Goal: Information Seeking & Learning: Learn about a topic

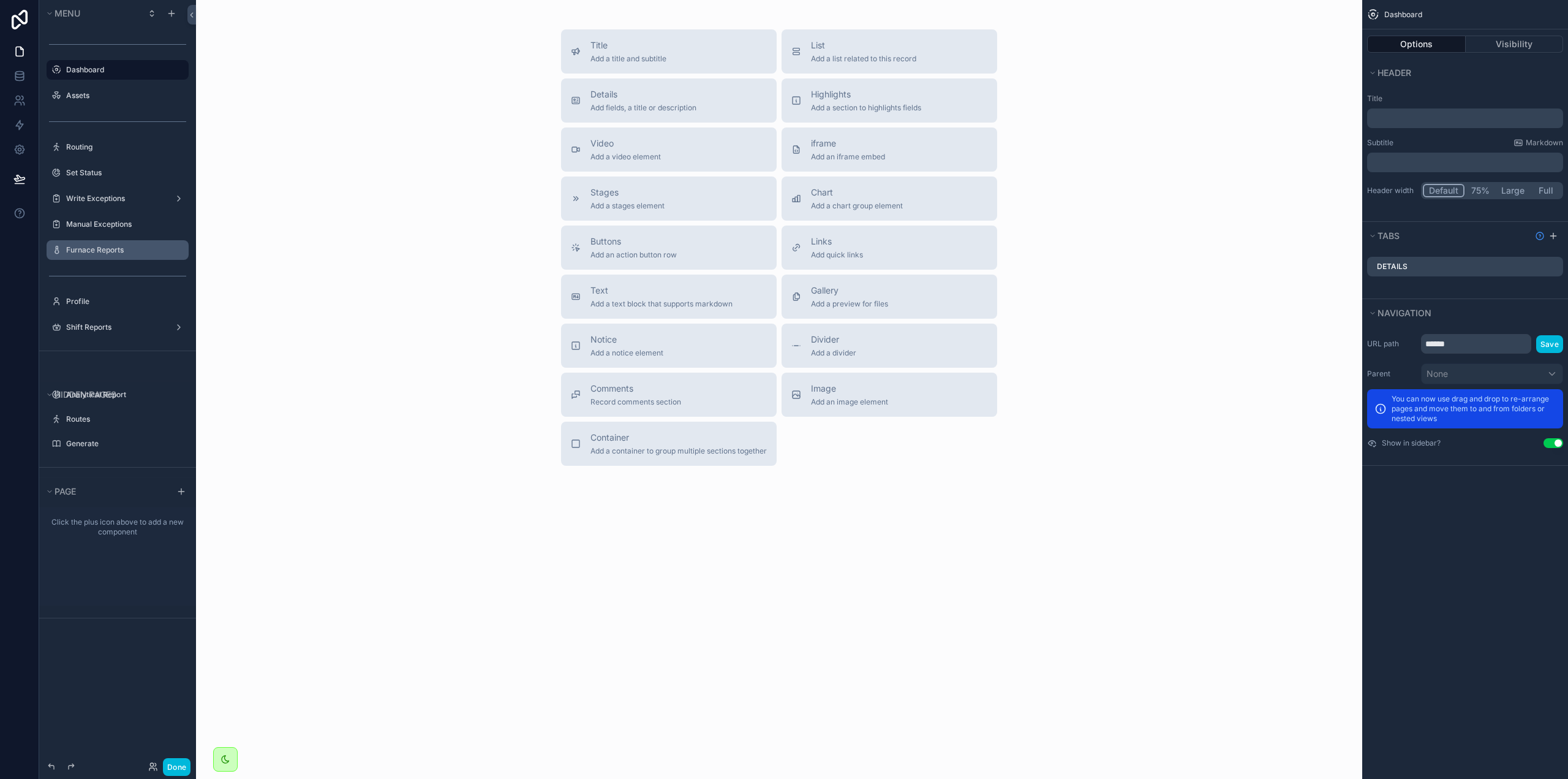
click at [104, 245] on label "Furnace Reports" at bounding box center [124, 249] width 115 height 10
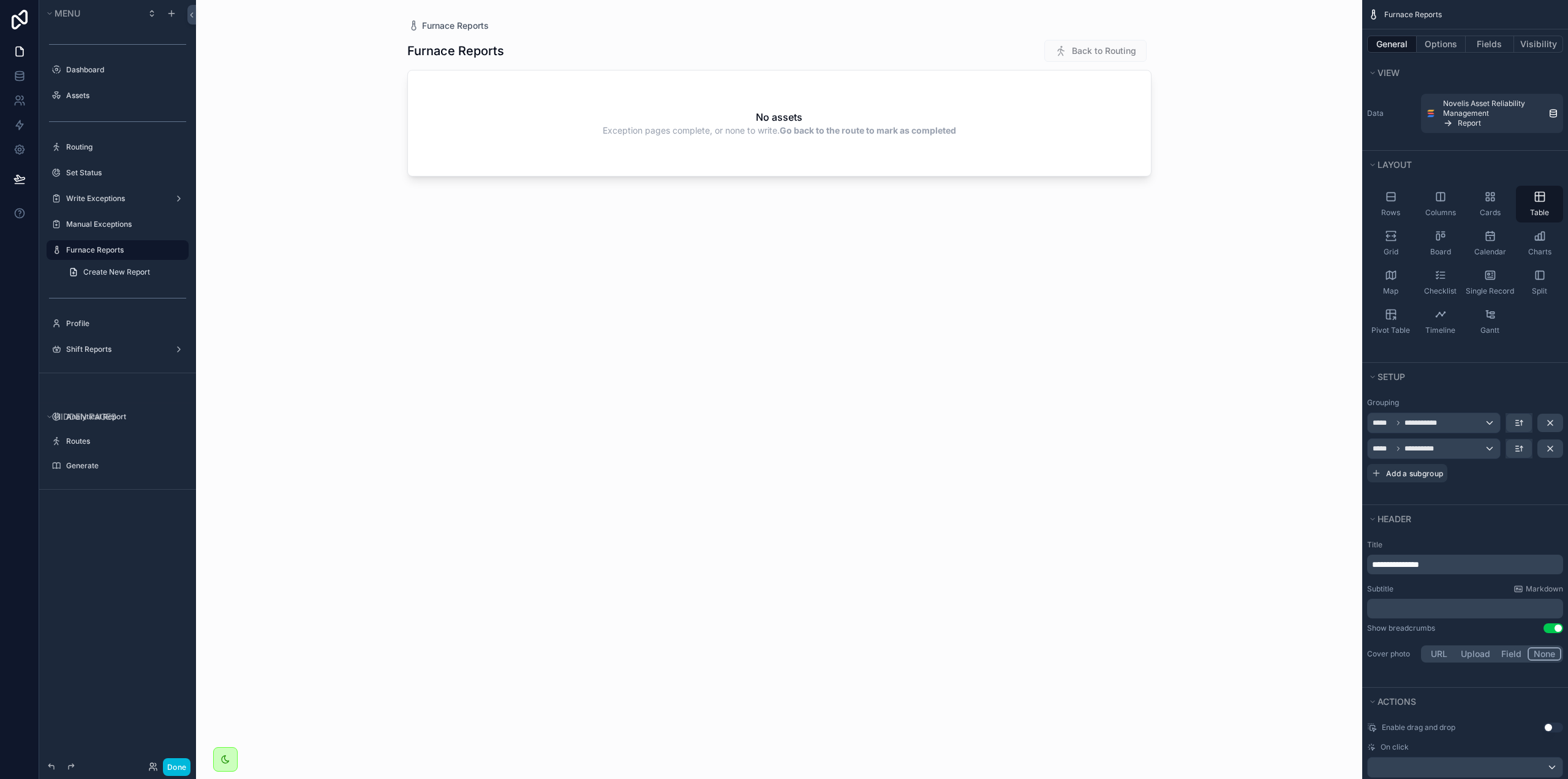
click at [1103, 240] on div "scrollable content" at bounding box center [779, 382] width 784 height 764
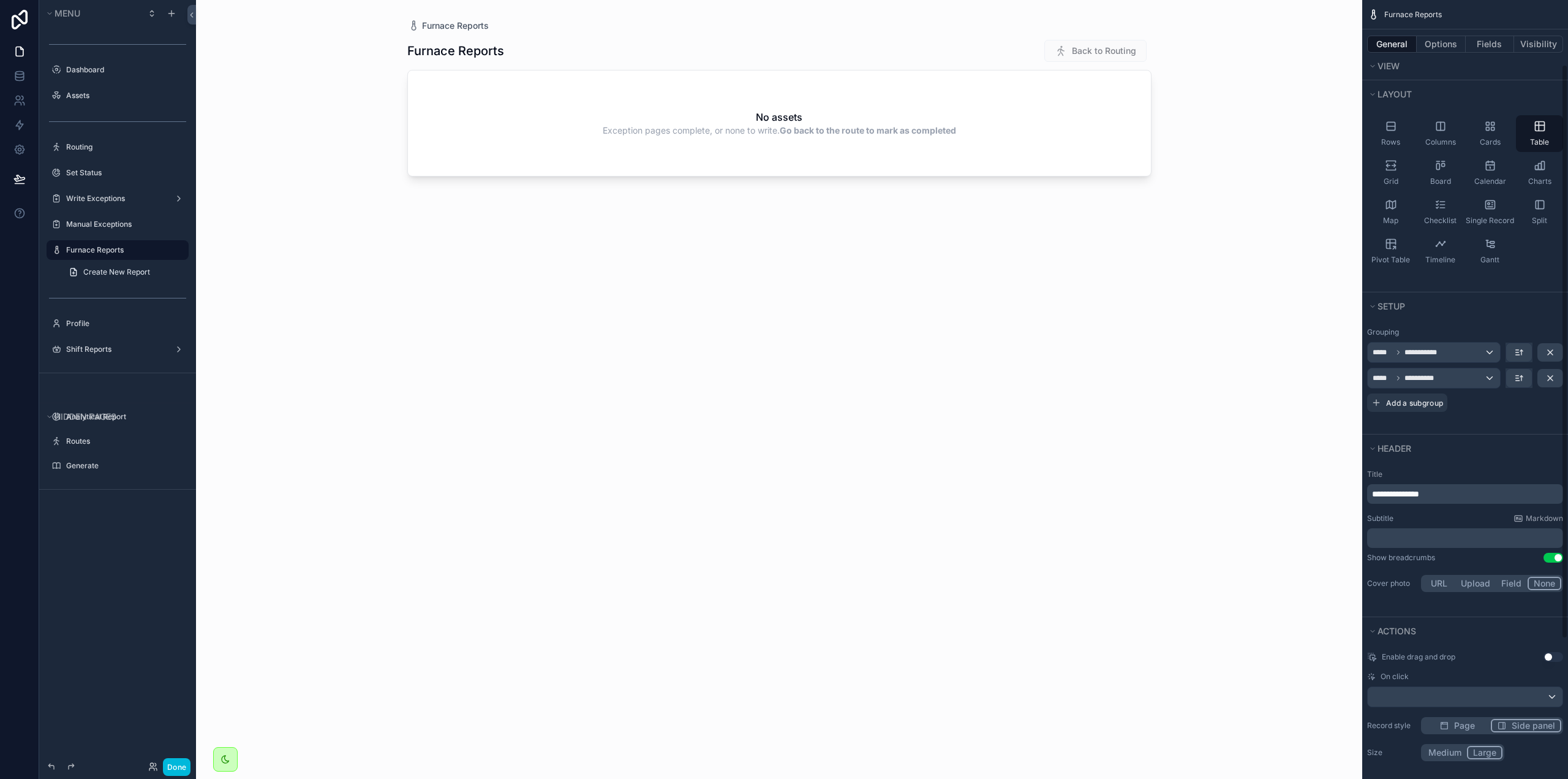
scroll to position [276, 0]
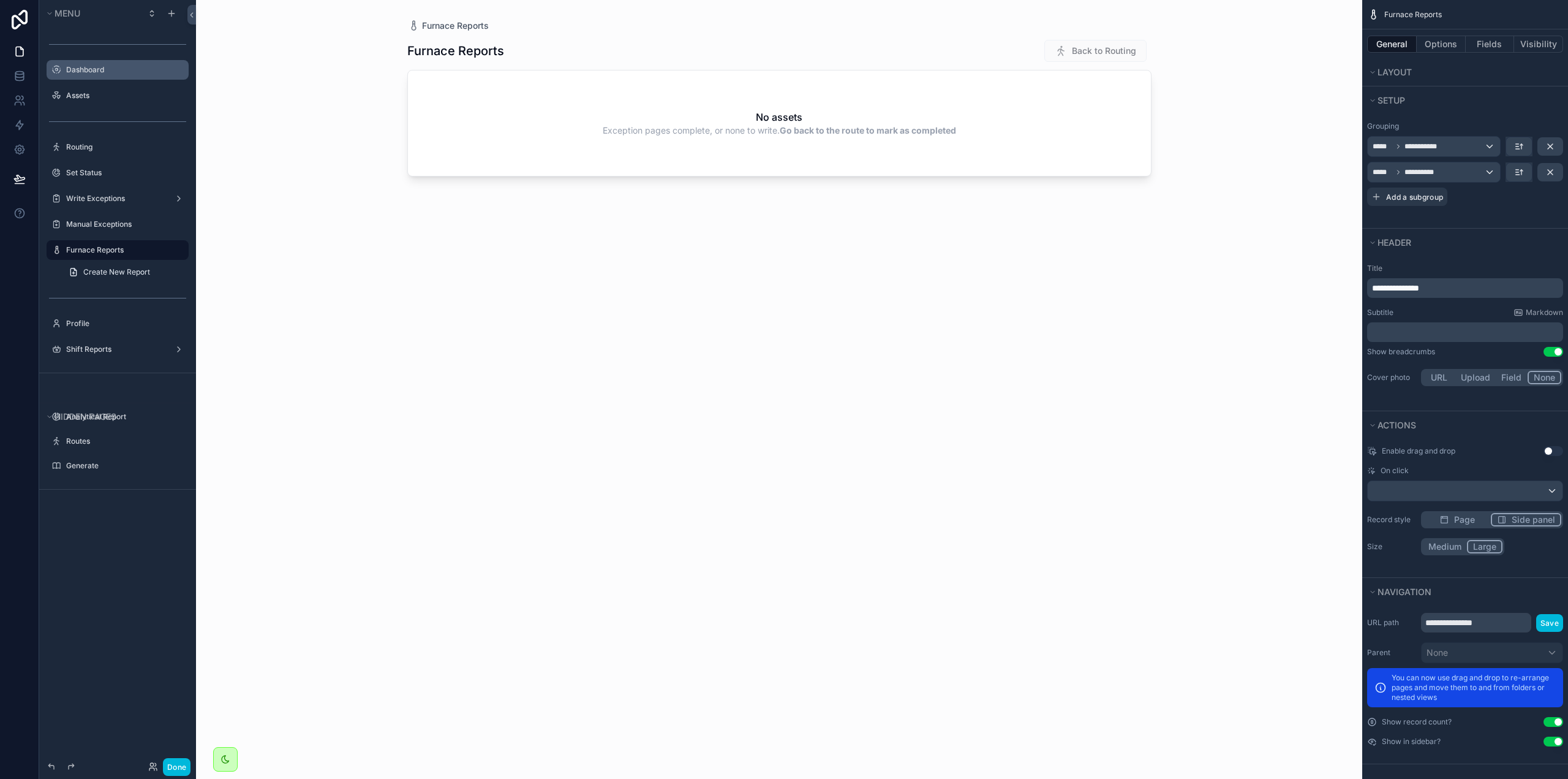
click at [96, 60] on div "Dashboard" at bounding box center [117, 70] width 137 height 20
click at [88, 99] on label "Assets" at bounding box center [124, 95] width 115 height 10
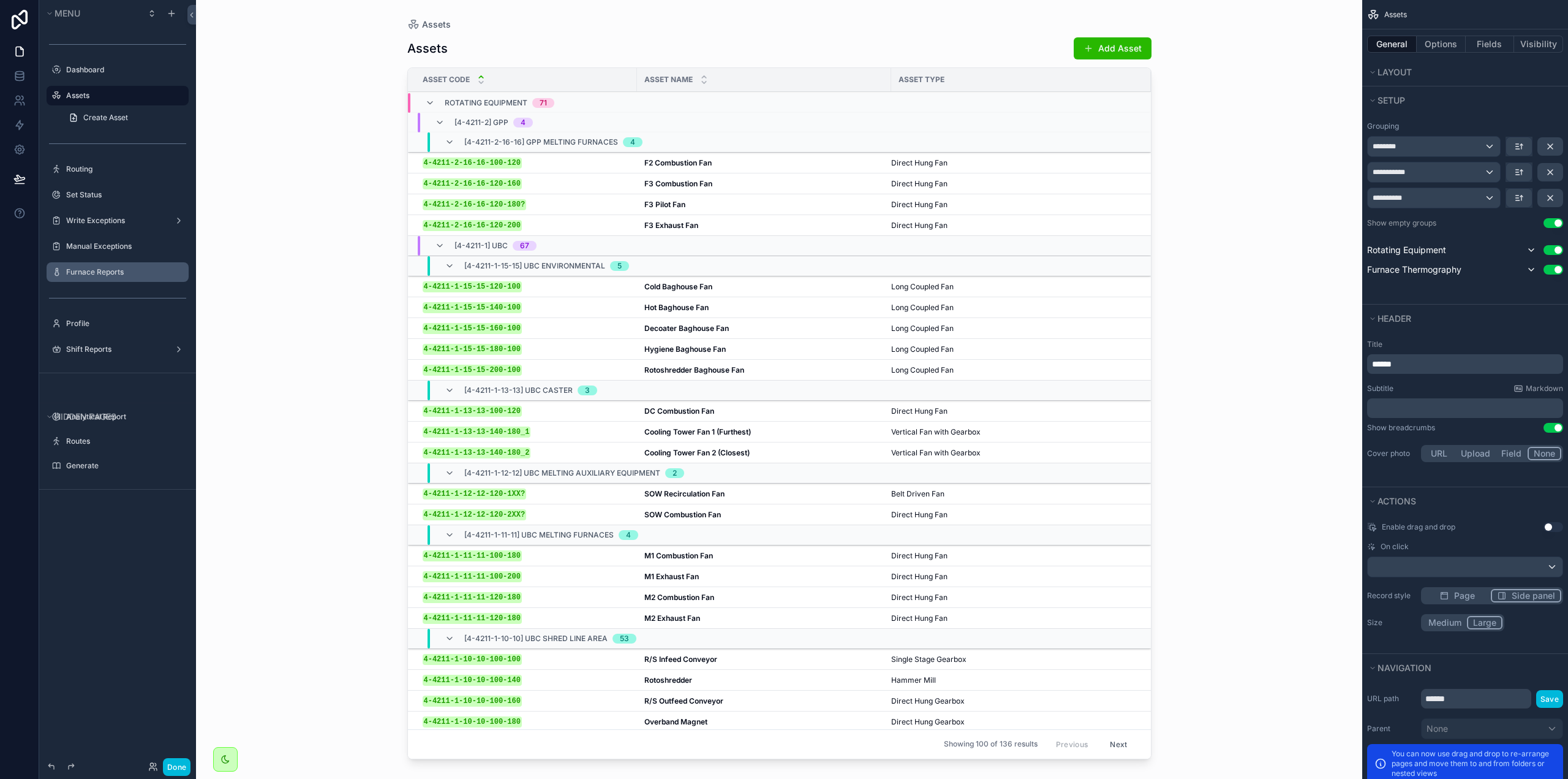
click at [576, 289] on div "scrollable content" at bounding box center [779, 382] width 784 height 764
click at [541, 281] on div "4-4211-1-15-15-120-100 4-4211-1-15-15-120-100" at bounding box center [526, 287] width 207 height 10
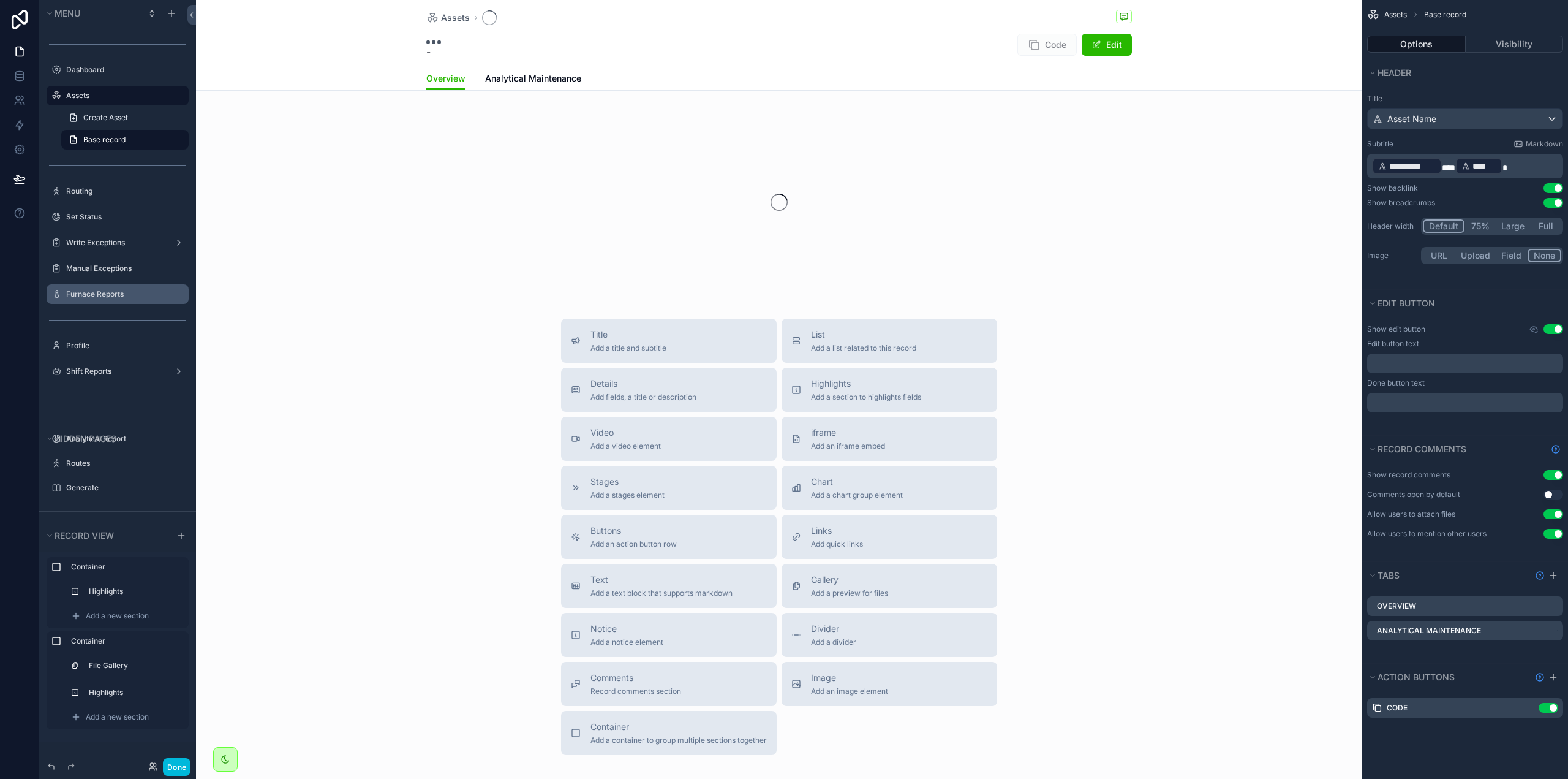
click at [549, 78] on span "Analytical Maintenance" at bounding box center [533, 78] width 96 height 12
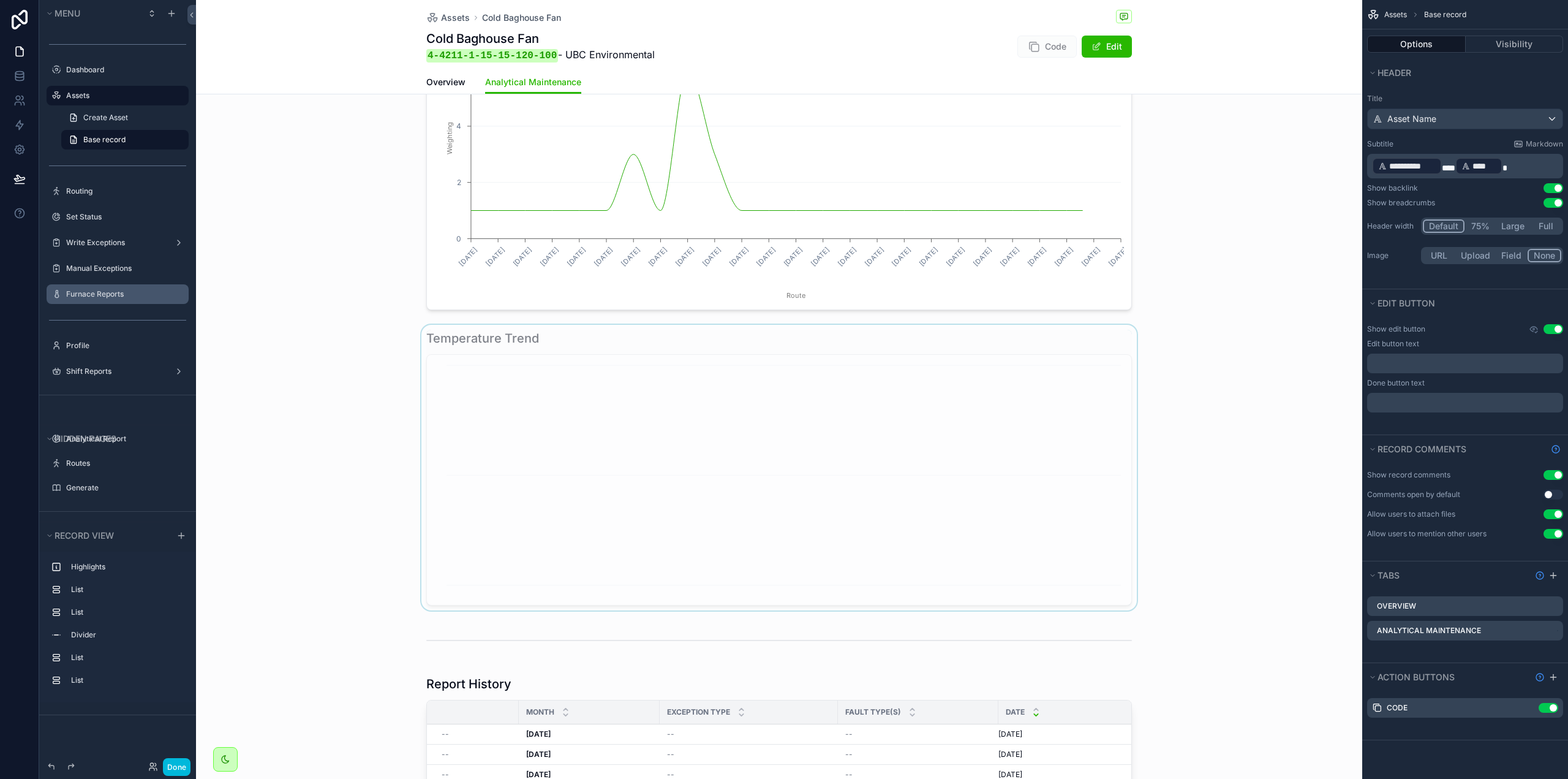
click at [604, 470] on div "scrollable content" at bounding box center [779, 467] width 1166 height 285
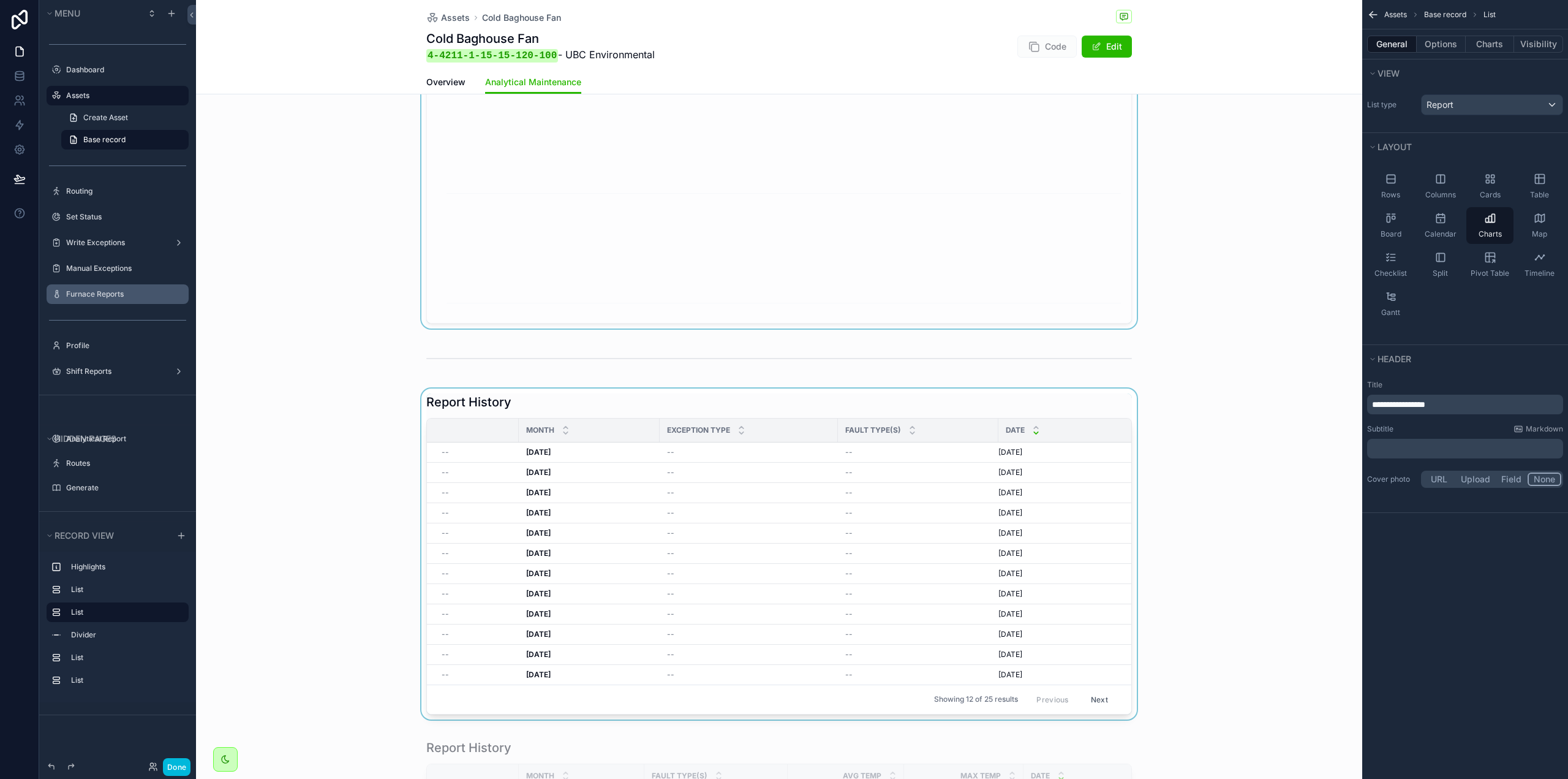
scroll to position [551, 0]
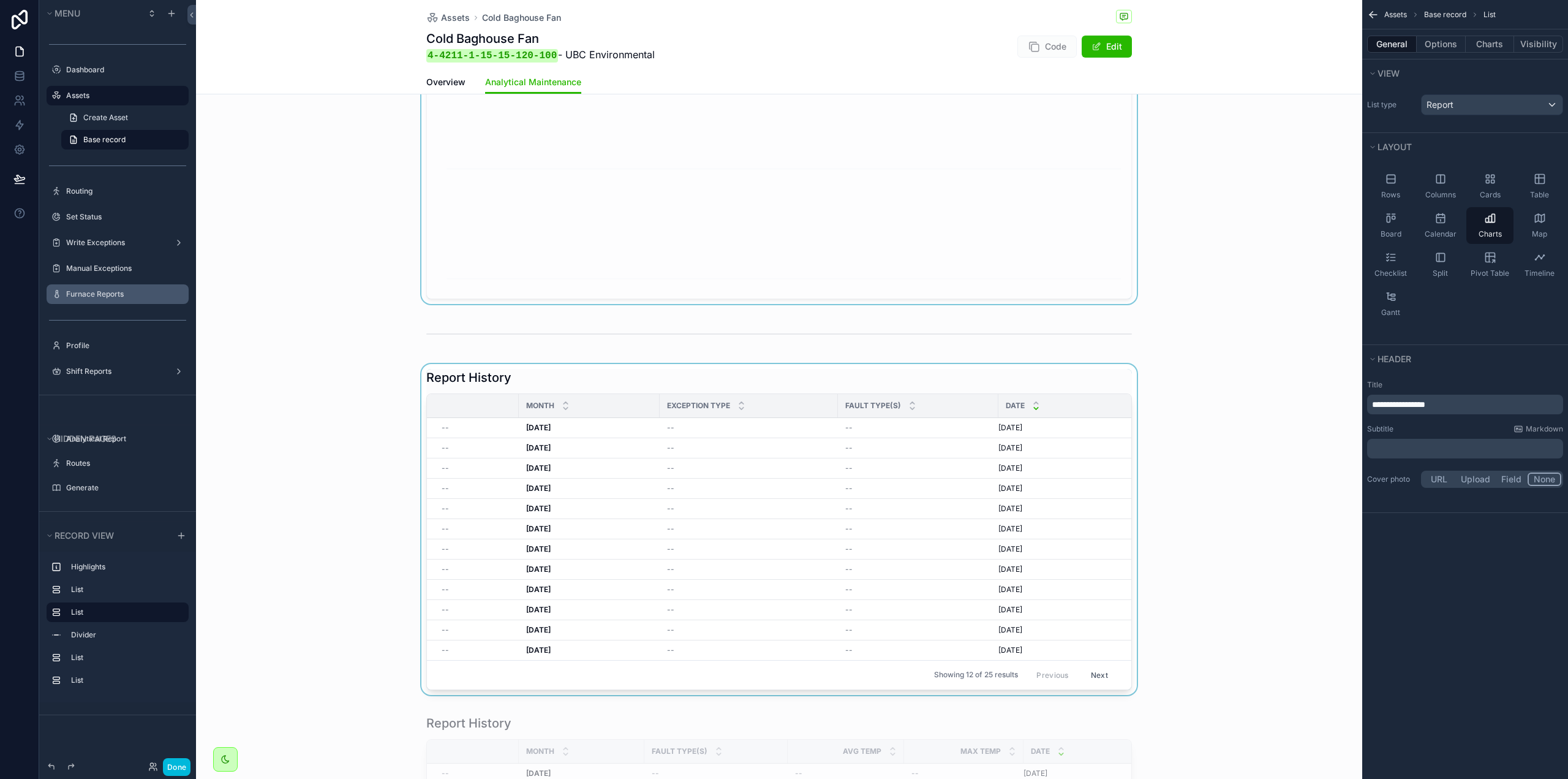
click at [583, 466] on div "scrollable content" at bounding box center [779, 532] width 1166 height 336
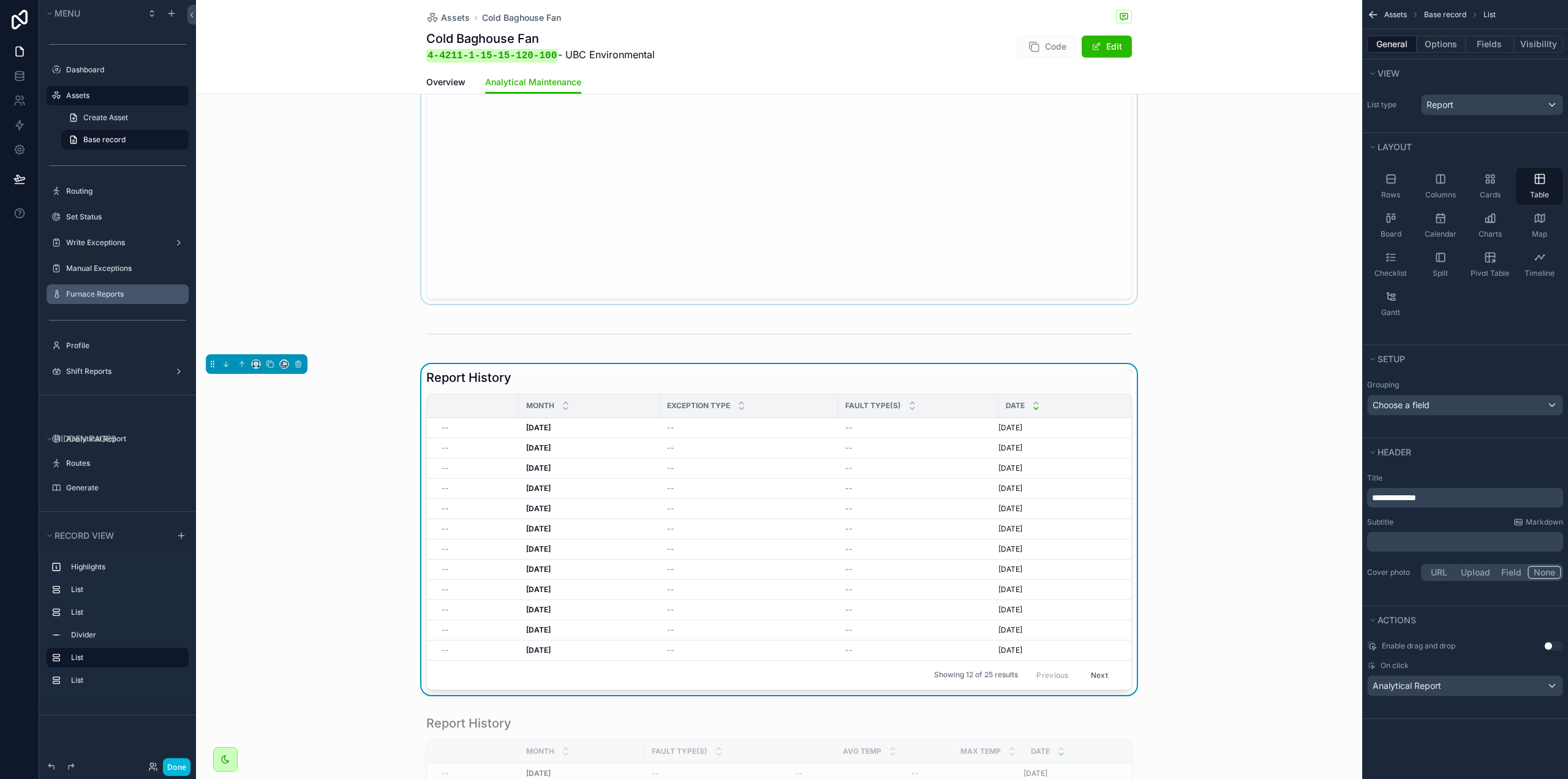
click at [545, 424] on strong "[DATE]" at bounding box center [538, 428] width 24 height 9
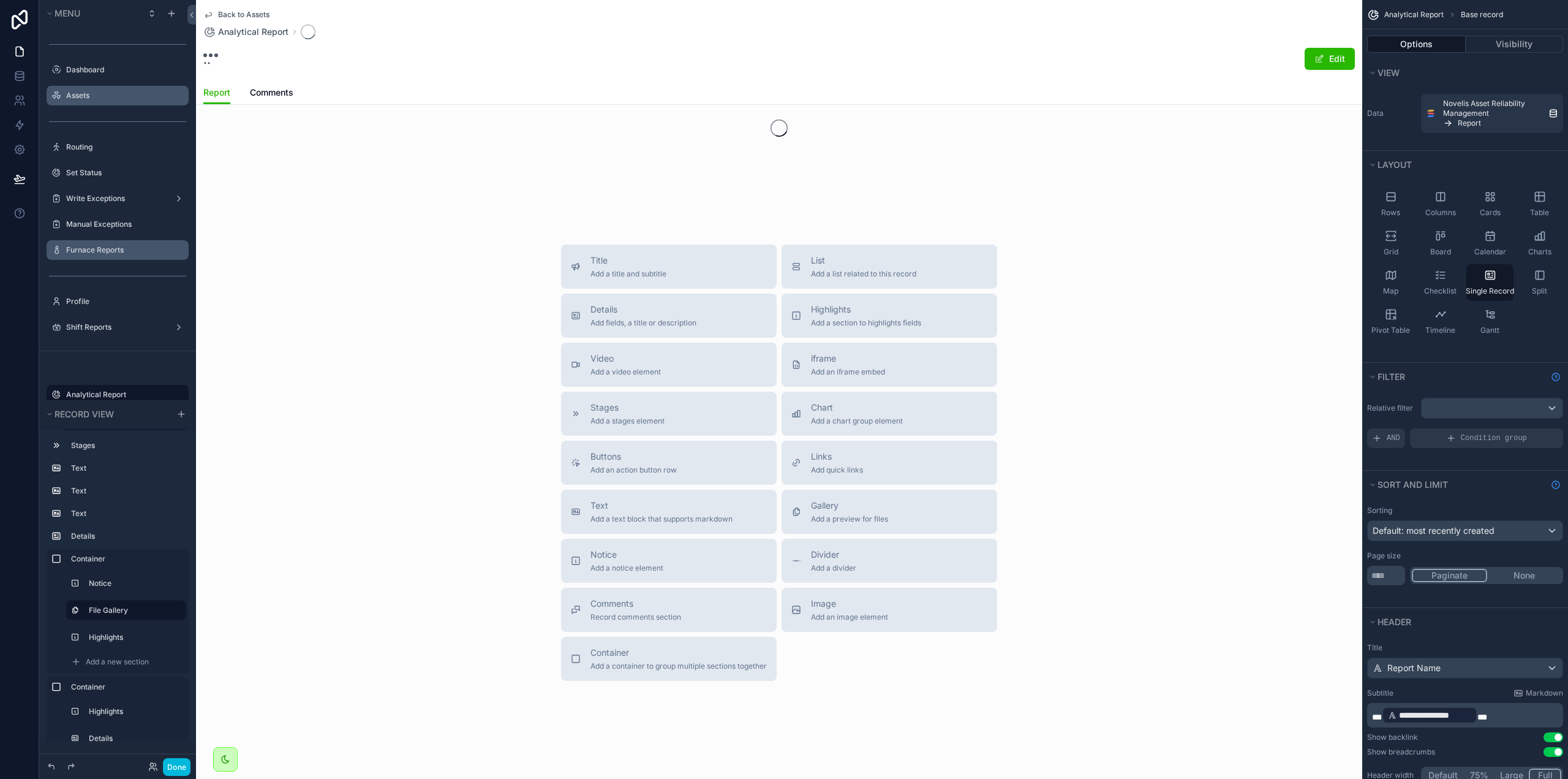
scroll to position [88, 0]
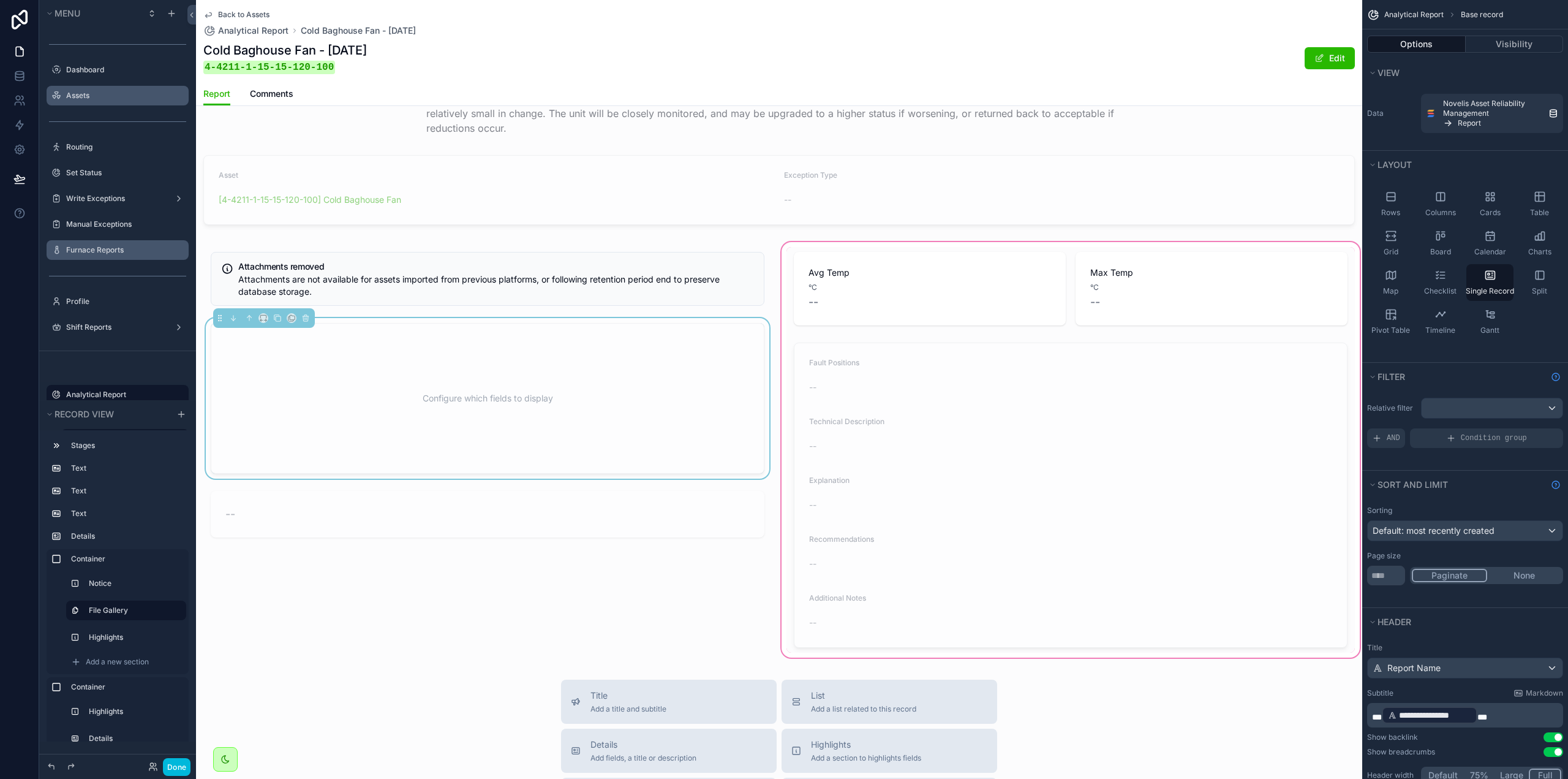
scroll to position [174, 0]
click at [907, 395] on div "scrollable content" at bounding box center [1071, 451] width 583 height 421
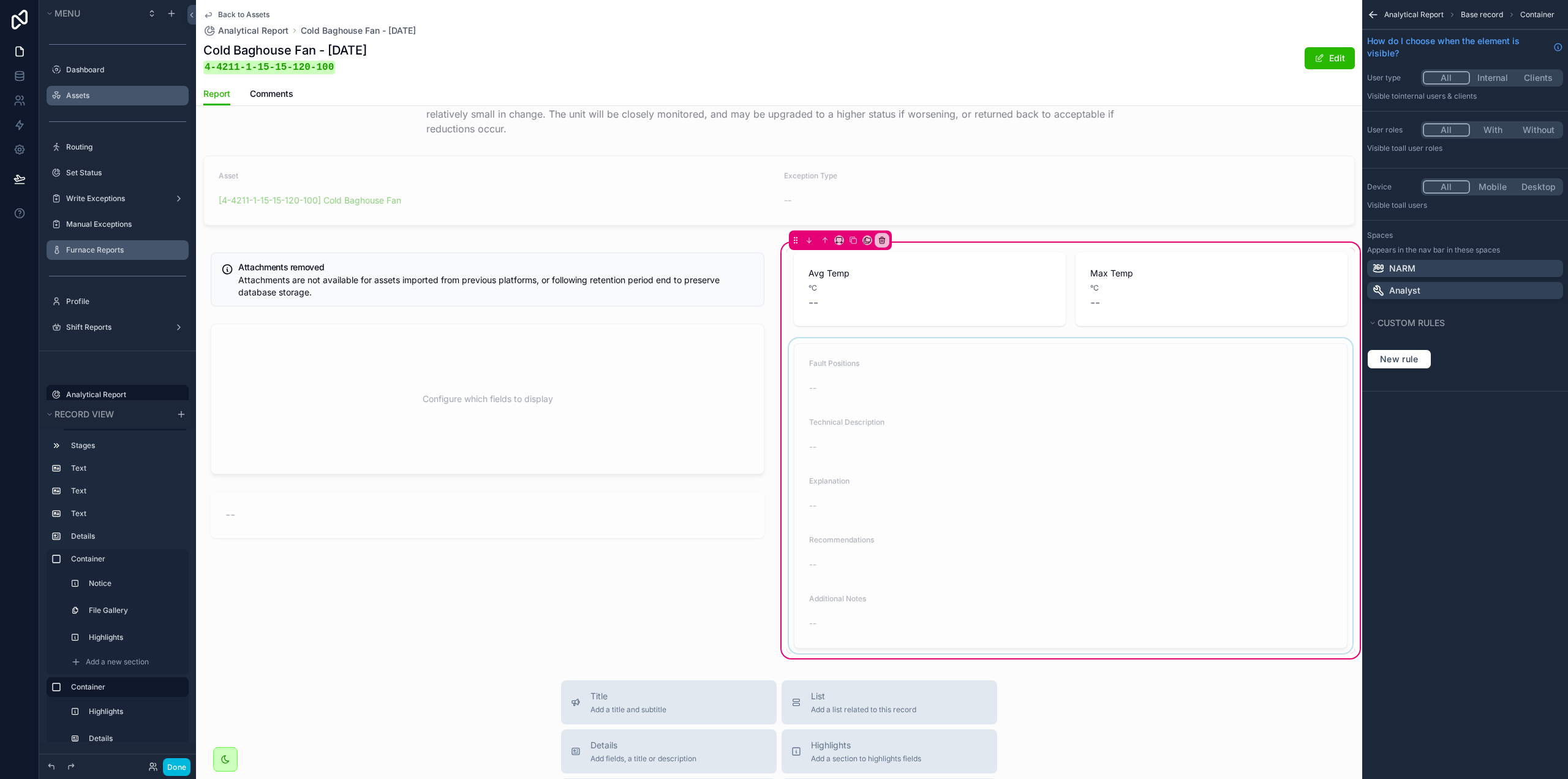
click at [1081, 471] on div "scrollable content" at bounding box center [1070, 496] width 568 height 315
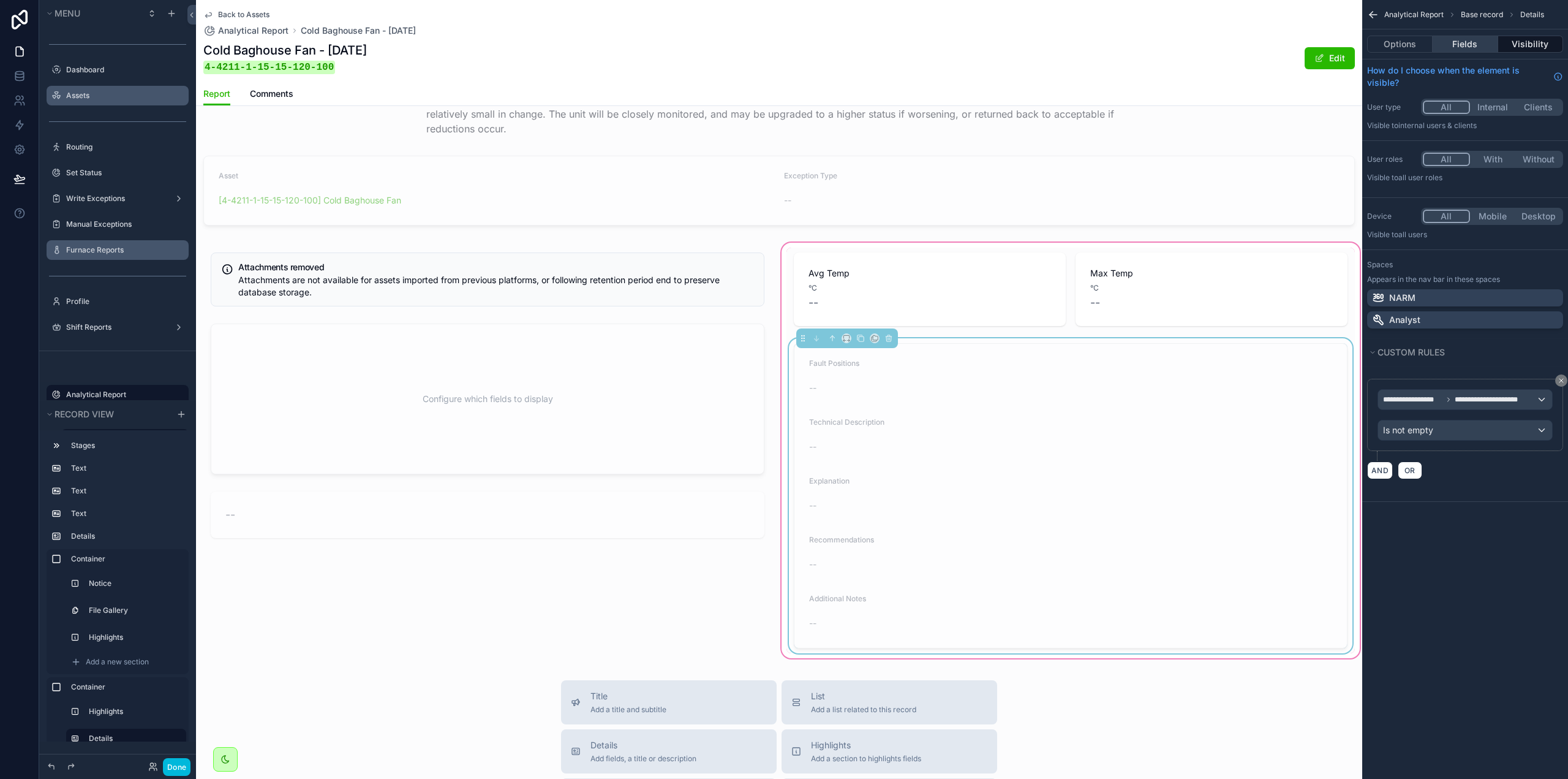
click at [1478, 47] on button "Fields" at bounding box center [1465, 44] width 65 height 17
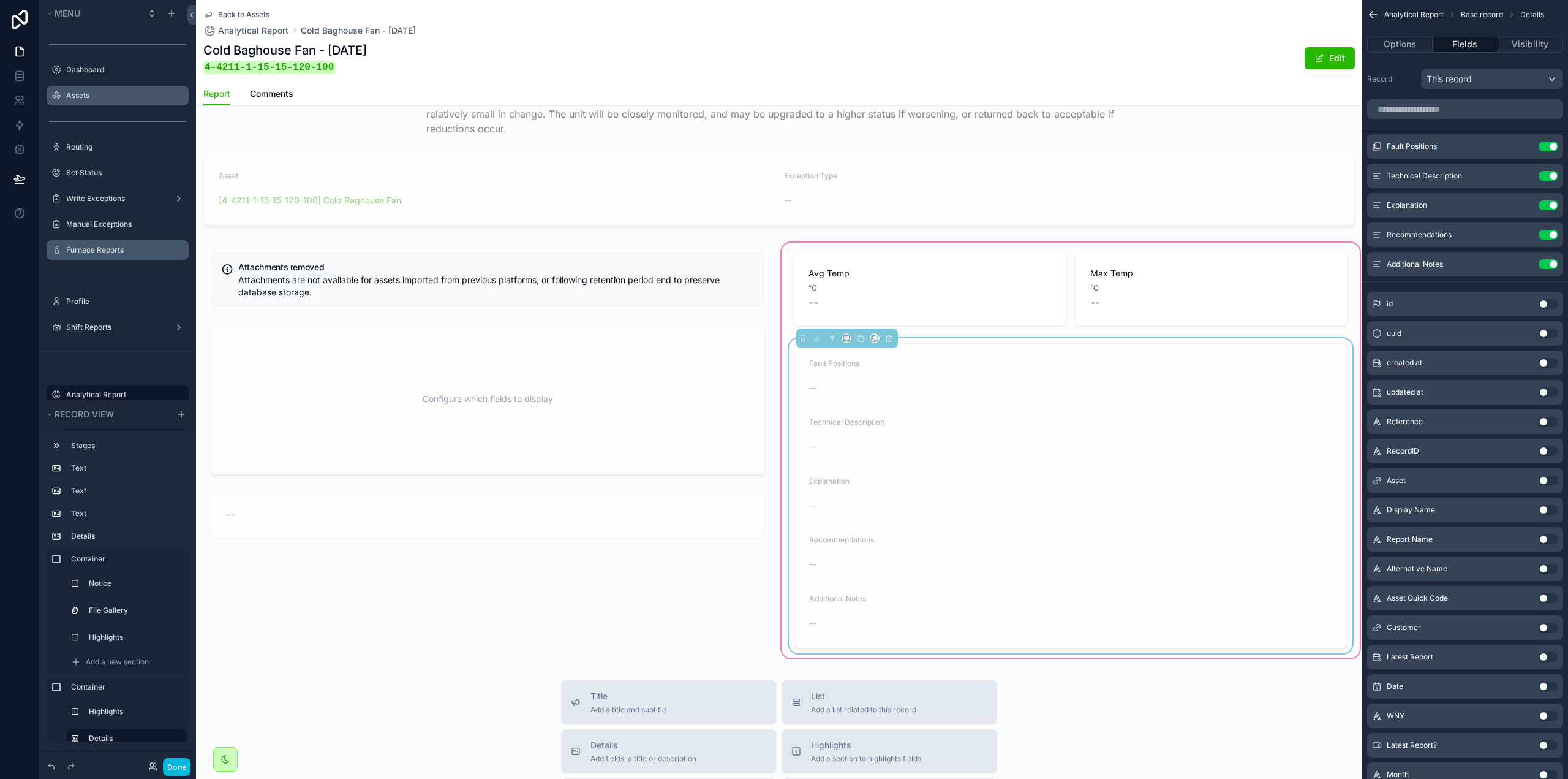
click at [0, 0] on icon "scrollable content" at bounding box center [0, 0] width 0 height 0
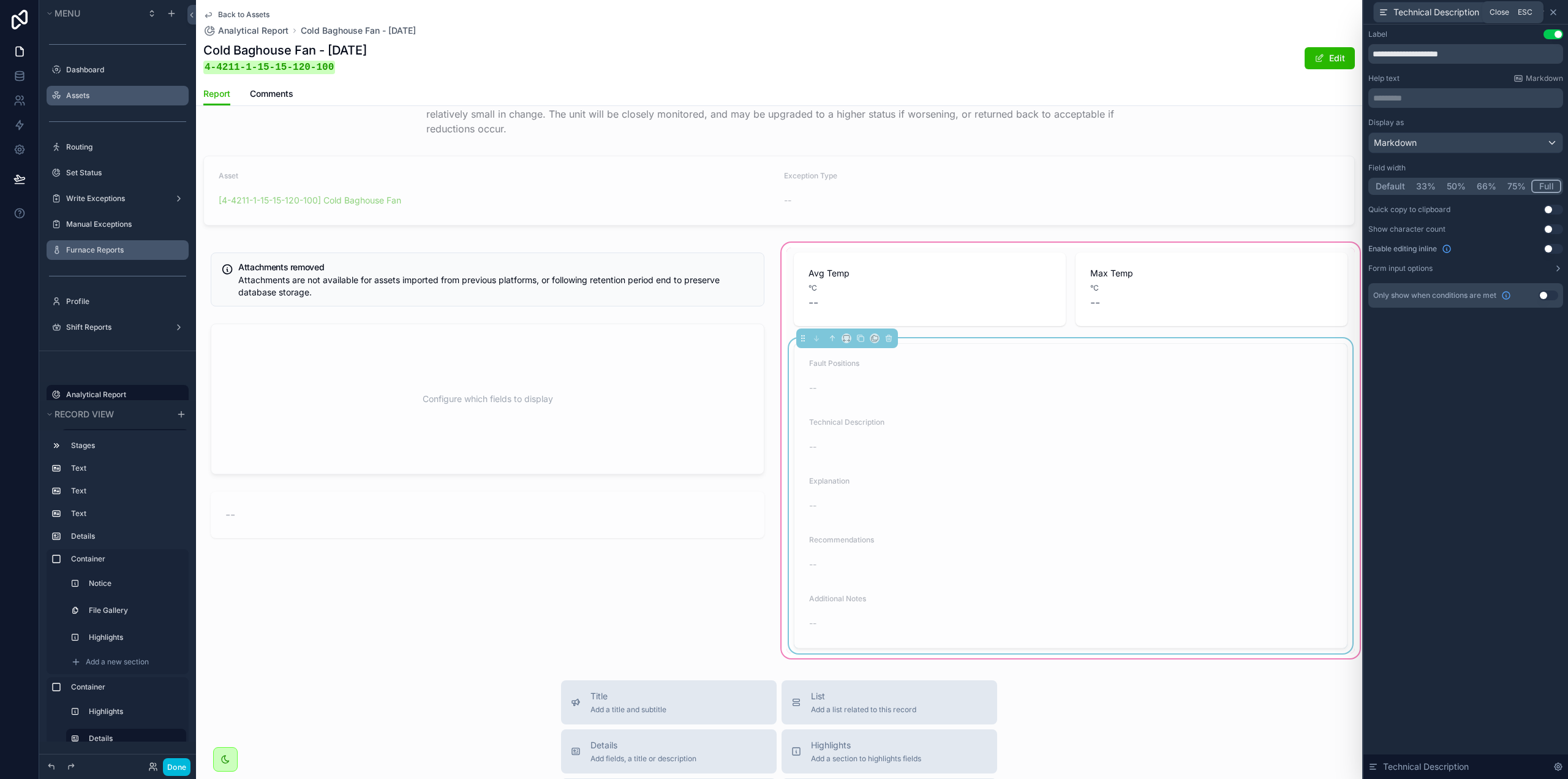
click at [1554, 12] on icon at bounding box center [1553, 12] width 5 height 5
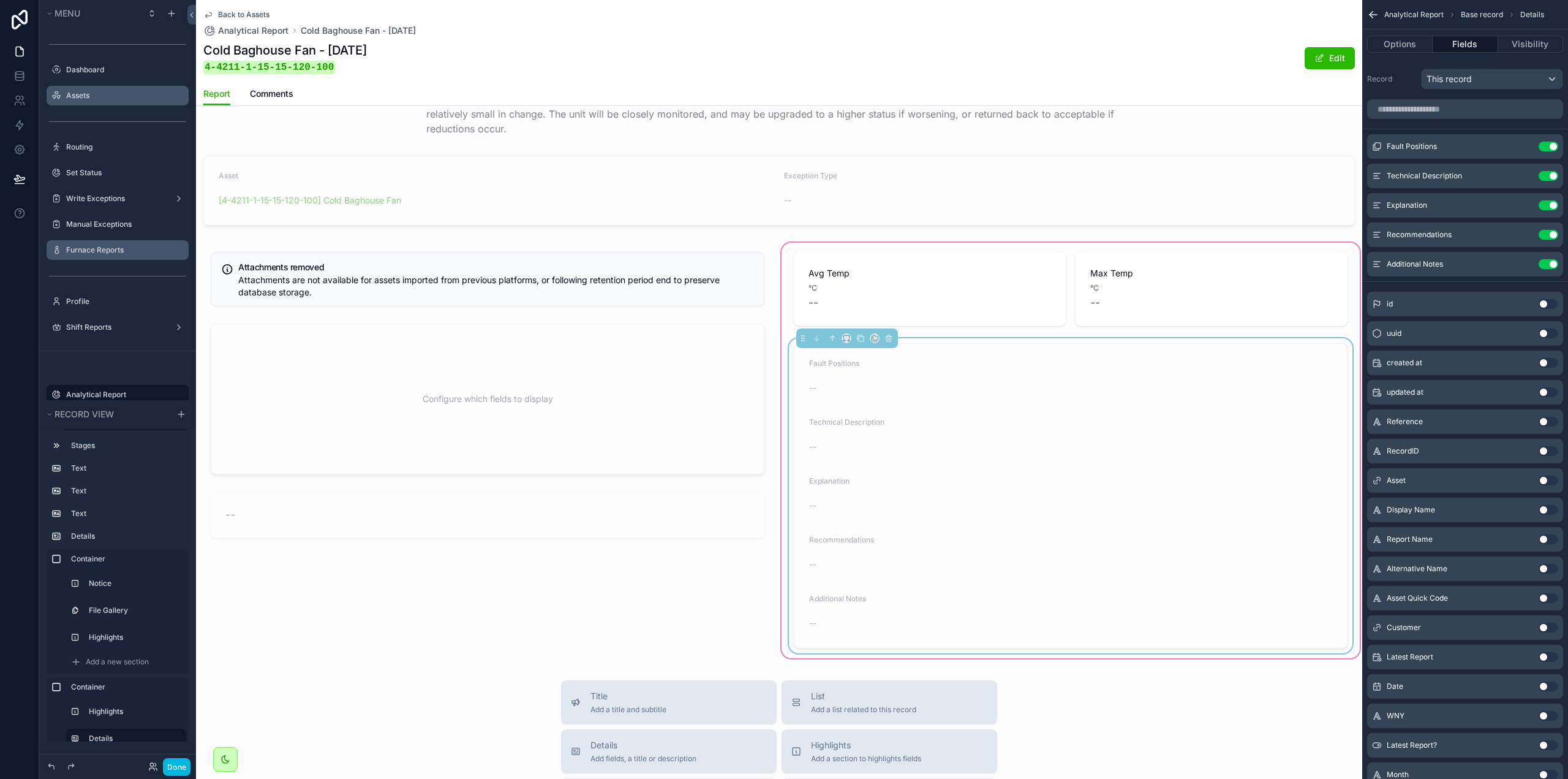
click at [1009, 344] on form "Fault Positions -- Technical Description -- Explanation -- Recommendations -- A…" at bounding box center [1071, 496] width 552 height 304
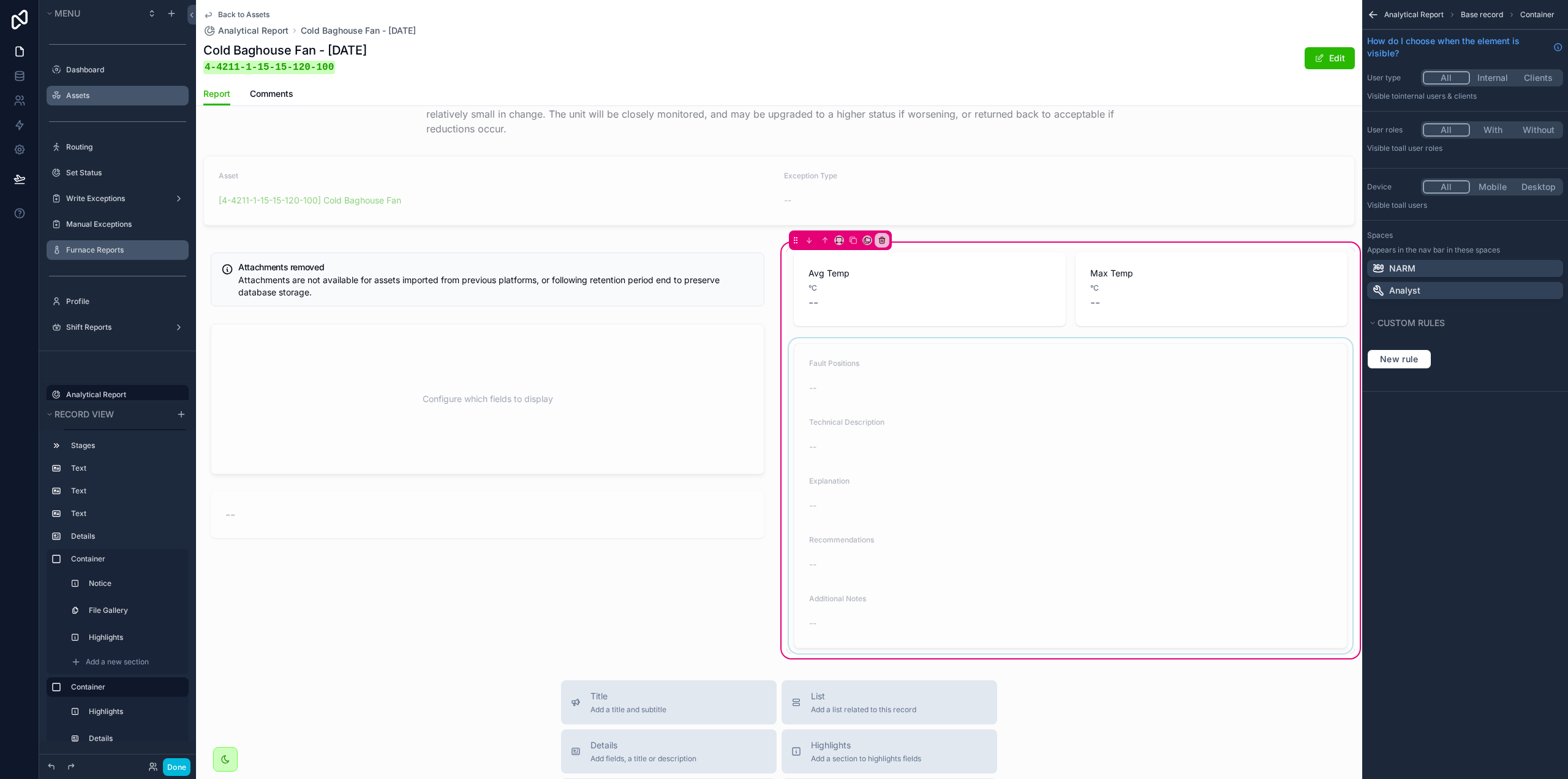
click at [1001, 389] on div "scrollable content" at bounding box center [1070, 496] width 568 height 315
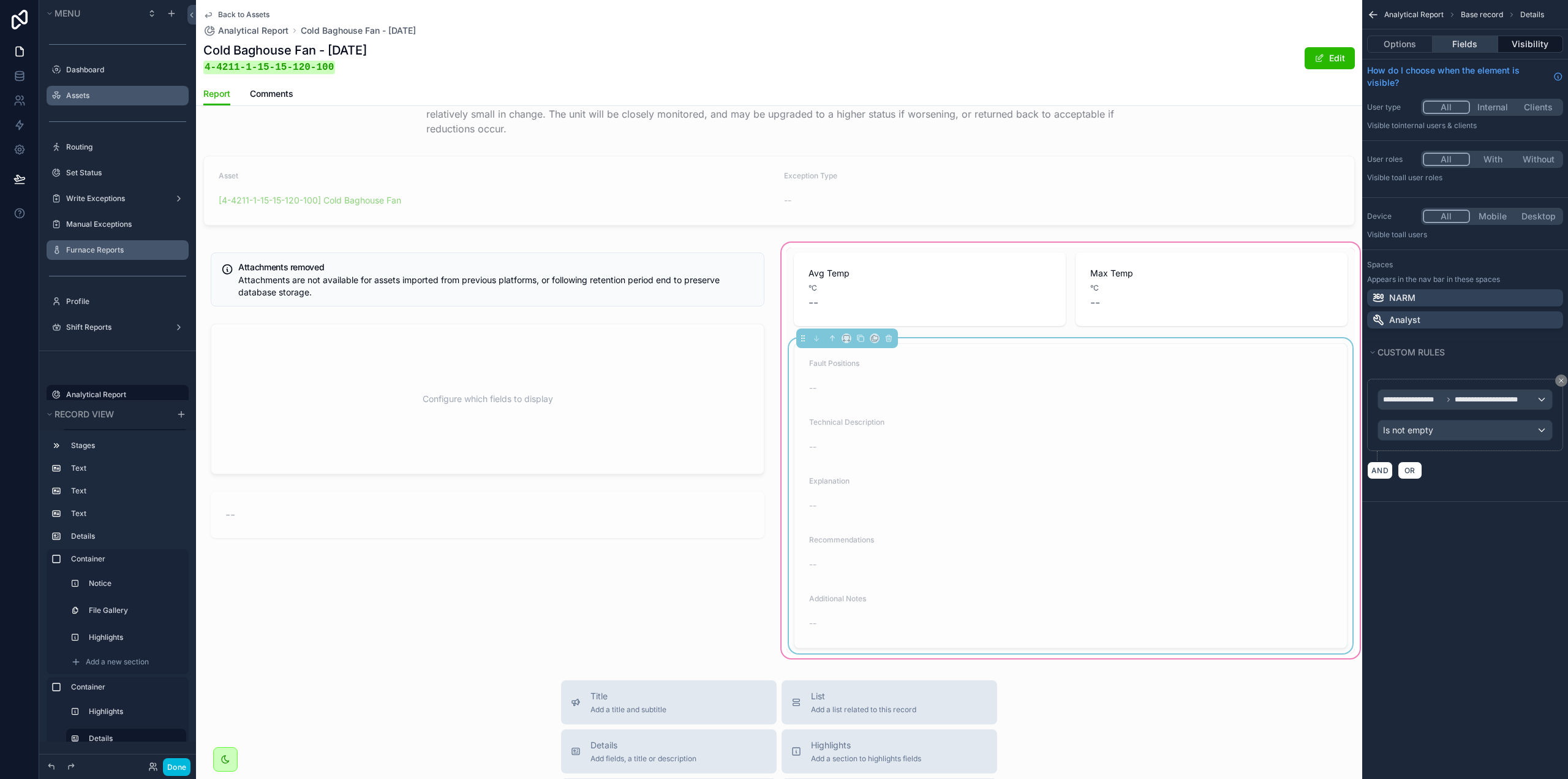
click at [1461, 44] on button "Fields" at bounding box center [1465, 44] width 65 height 17
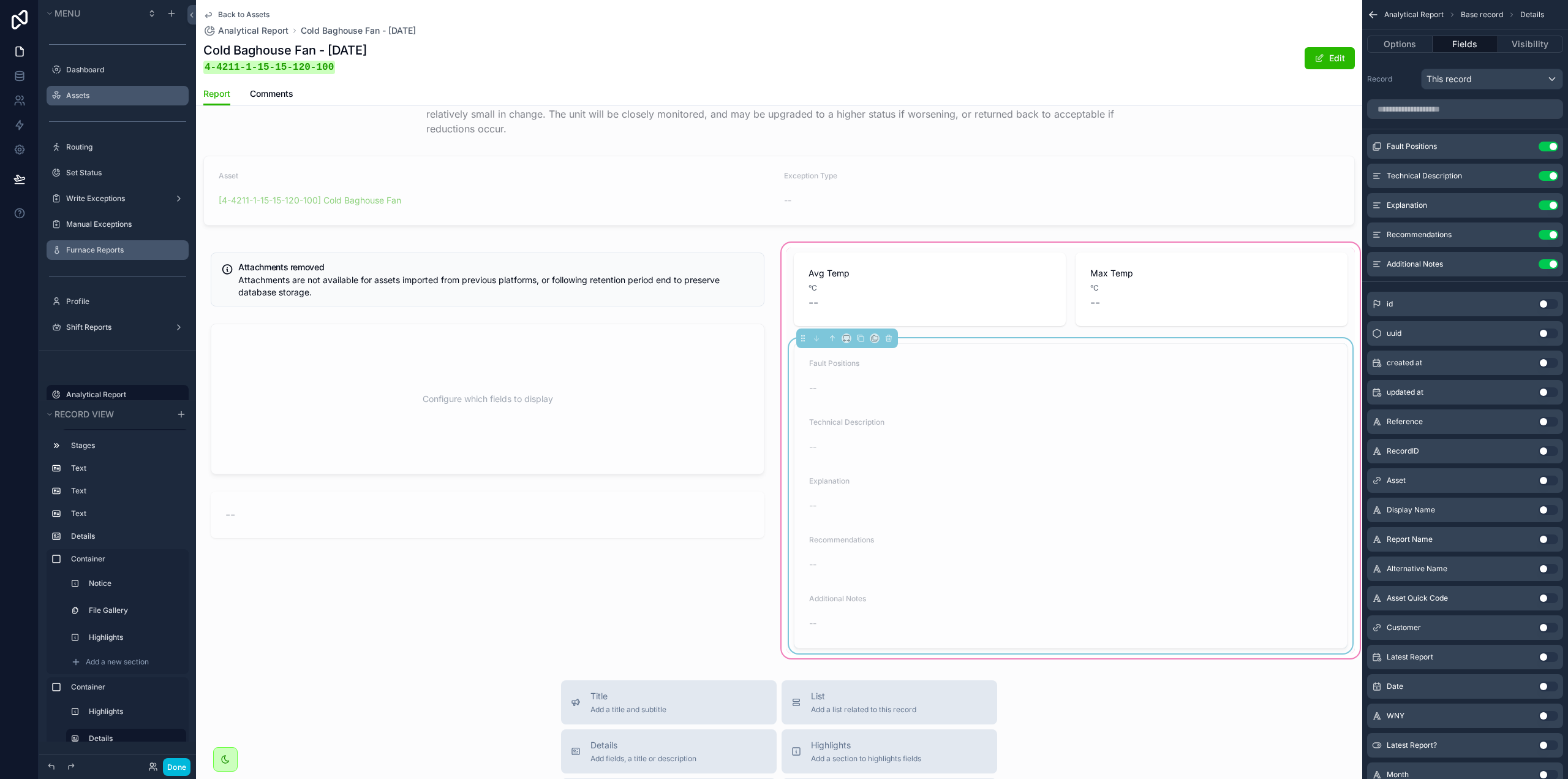
click at [0, 0] on icon "scrollable content" at bounding box center [0, 0] width 0 height 0
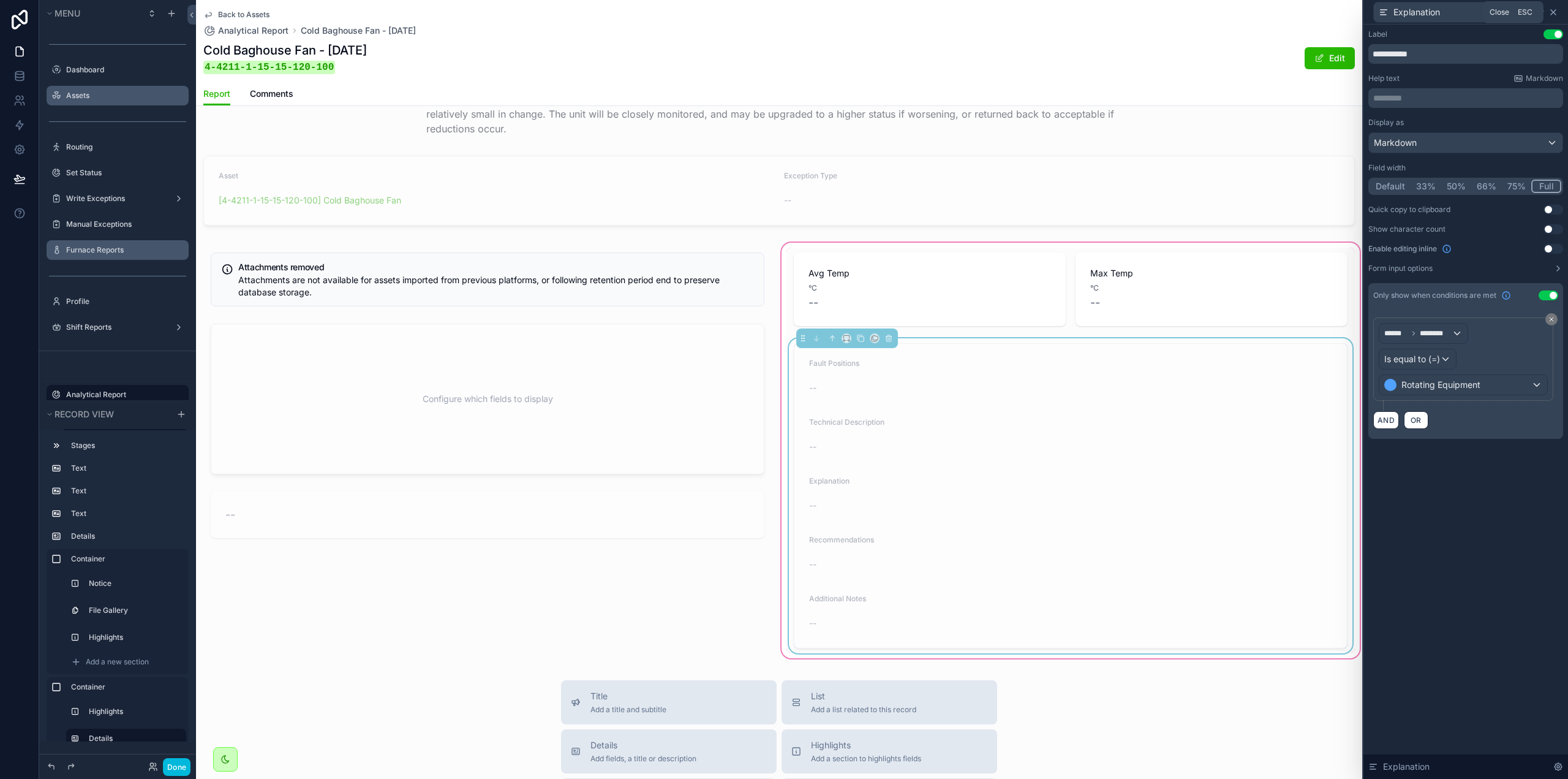
click at [1555, 13] on icon at bounding box center [1553, 12] width 5 height 5
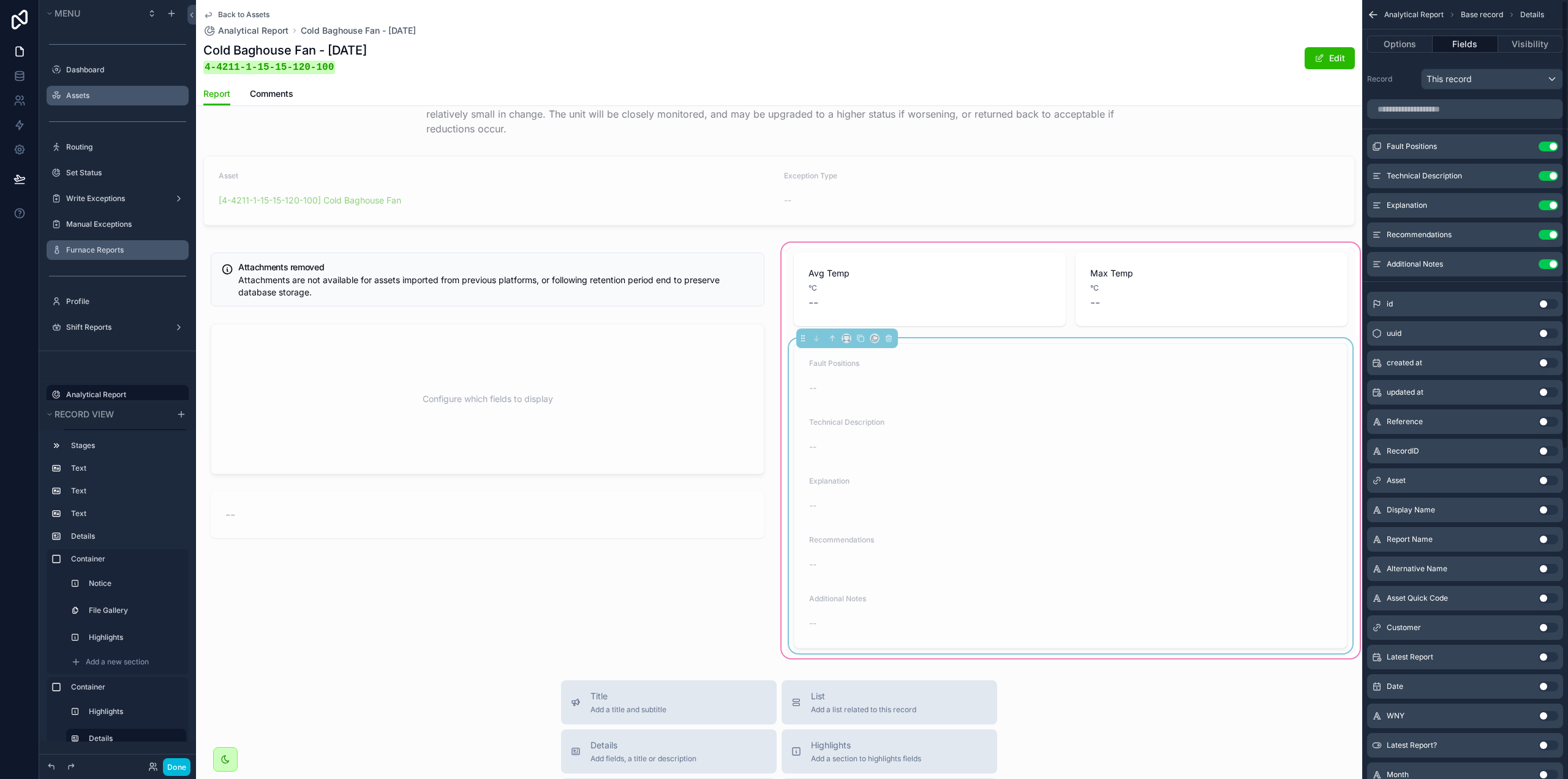
click at [0, 0] on icon "scrollable content" at bounding box center [0, 0] width 0 height 0
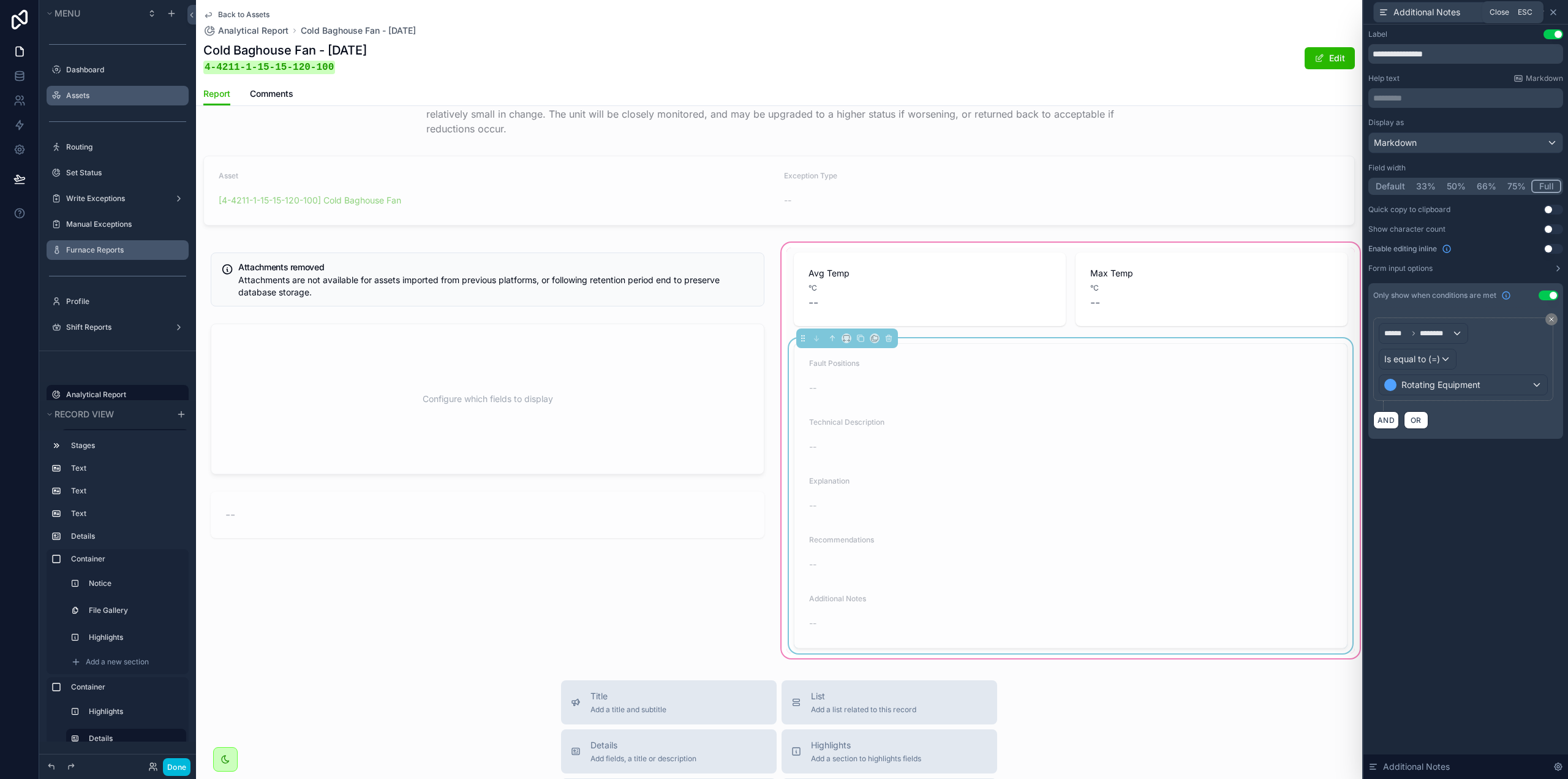
click at [1556, 7] on div "Additional Notes" at bounding box center [1465, 12] width 195 height 24
click at [99, 71] on label "Dashboard" at bounding box center [124, 69] width 115 height 10
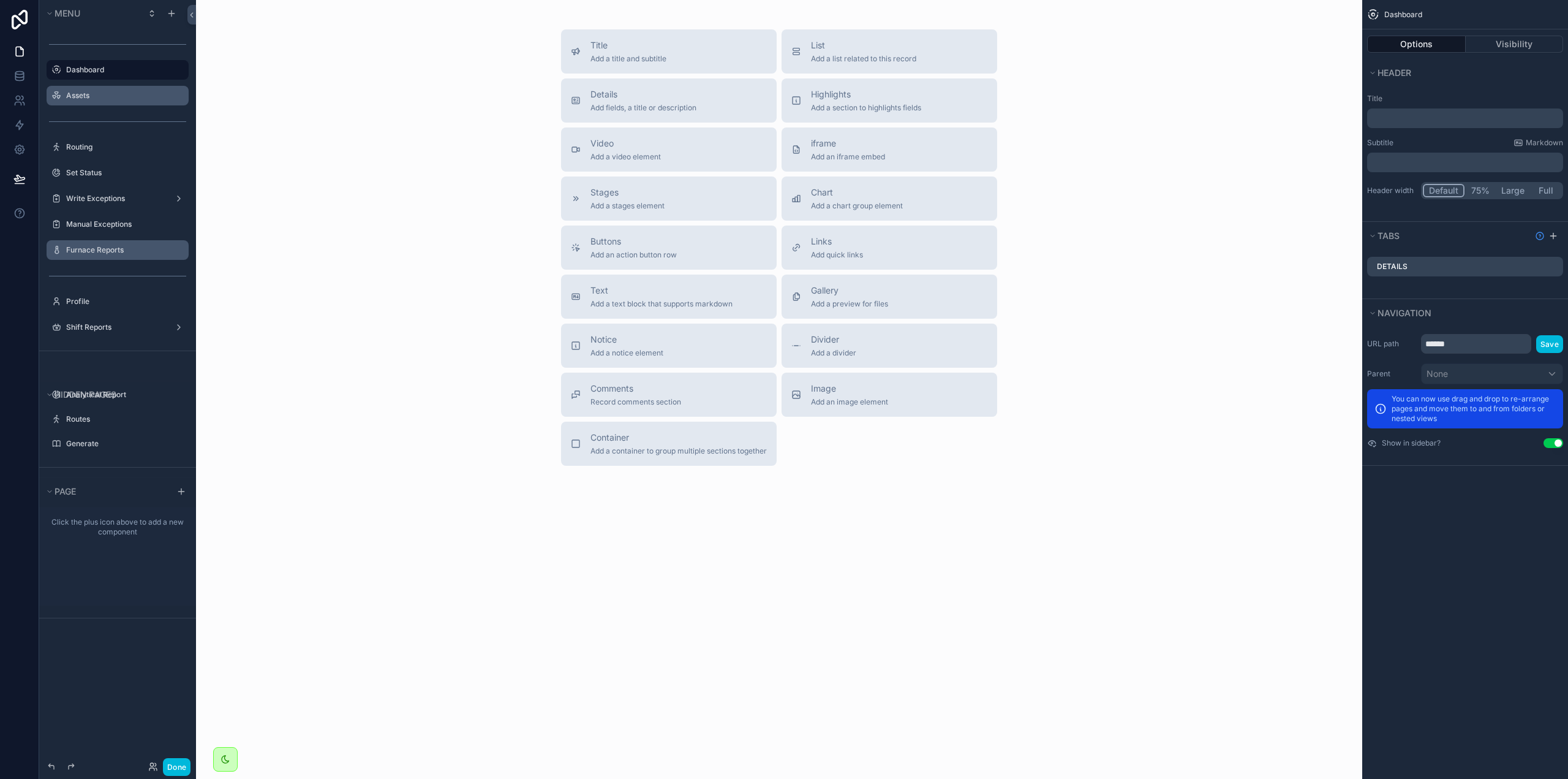
click at [98, 100] on label "Assets" at bounding box center [124, 95] width 115 height 10
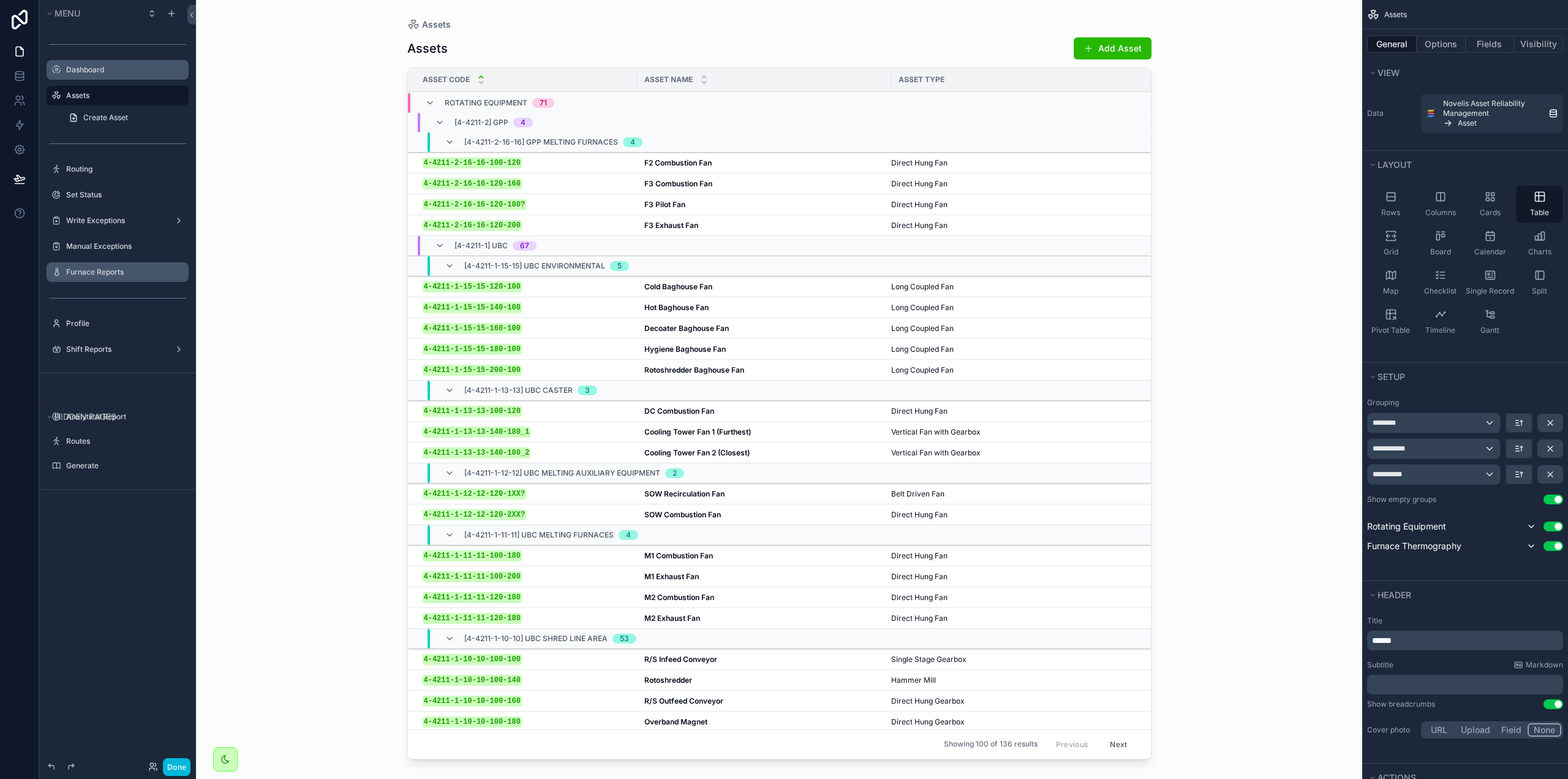
click at [522, 285] on div "scrollable content" at bounding box center [779, 382] width 784 height 764
click at [509, 285] on code "4-4211-1-15-15-120-100" at bounding box center [472, 287] width 99 height 11
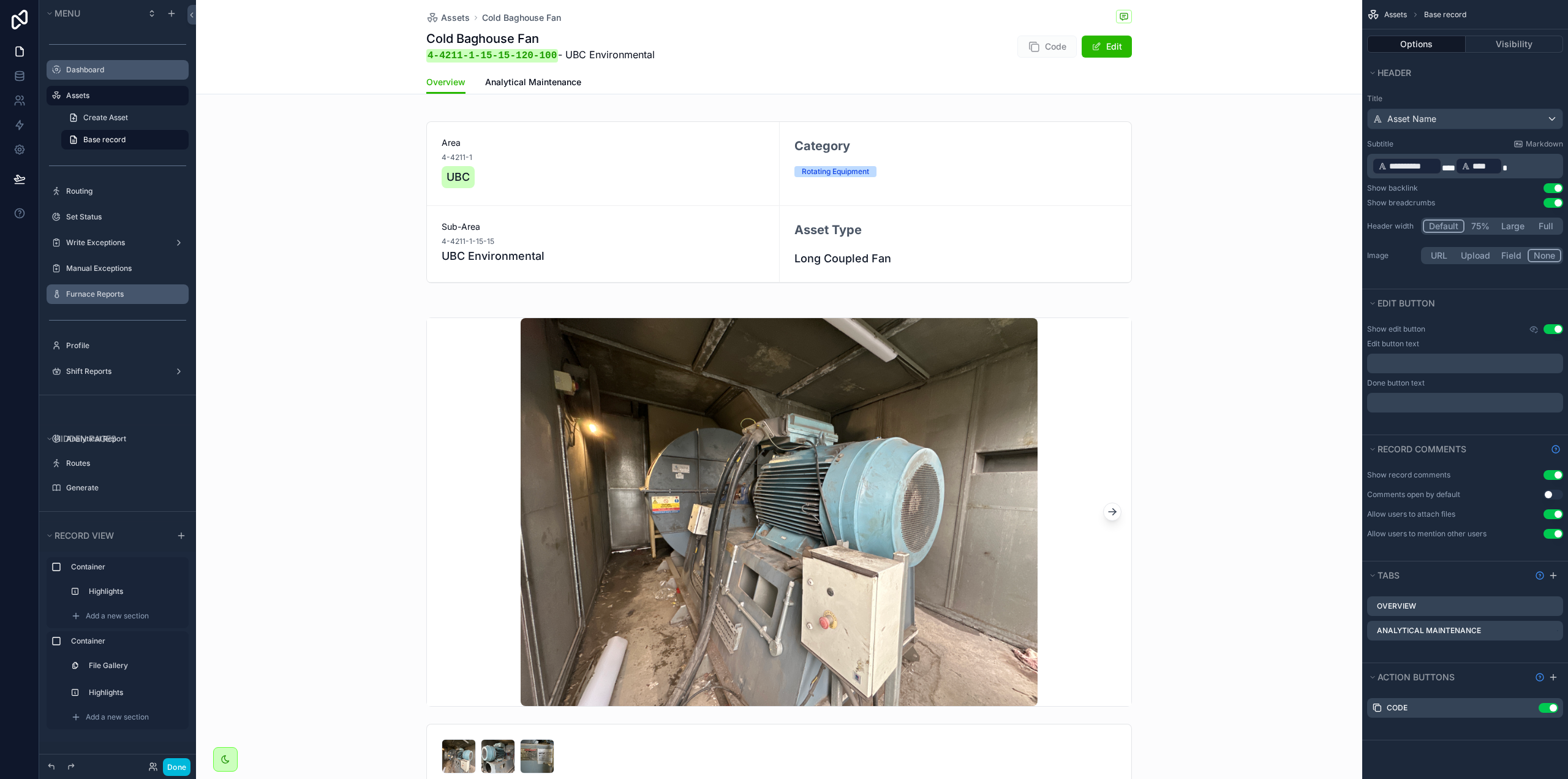
click at [534, 82] on span "Analytical Maintenance" at bounding box center [533, 82] width 96 height 12
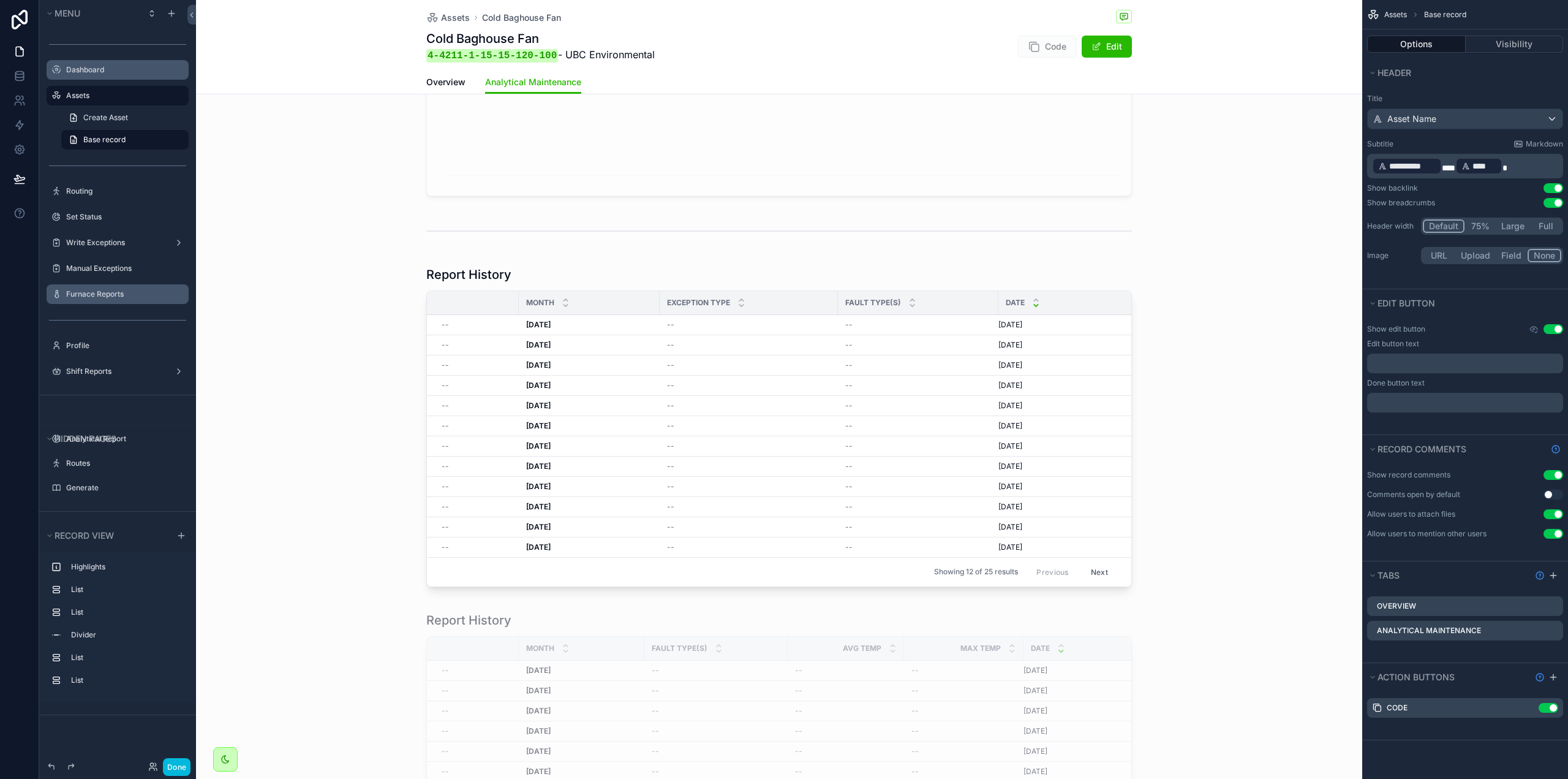
scroll to position [613, 0]
